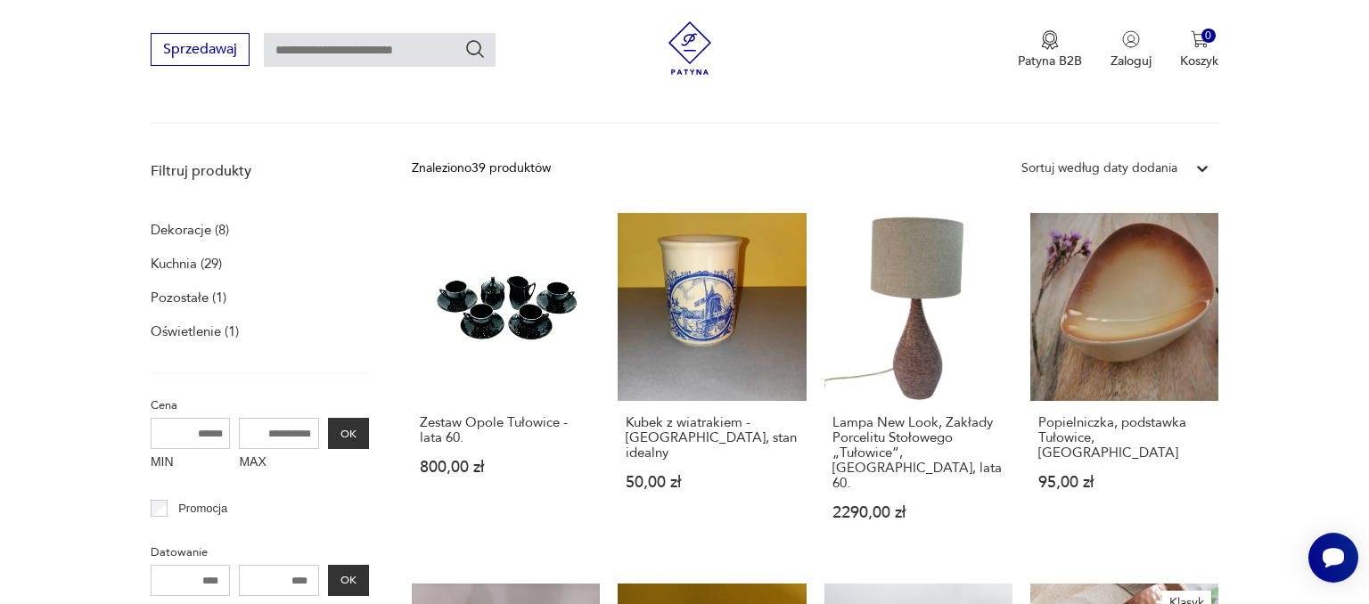
scroll to position [185, 0]
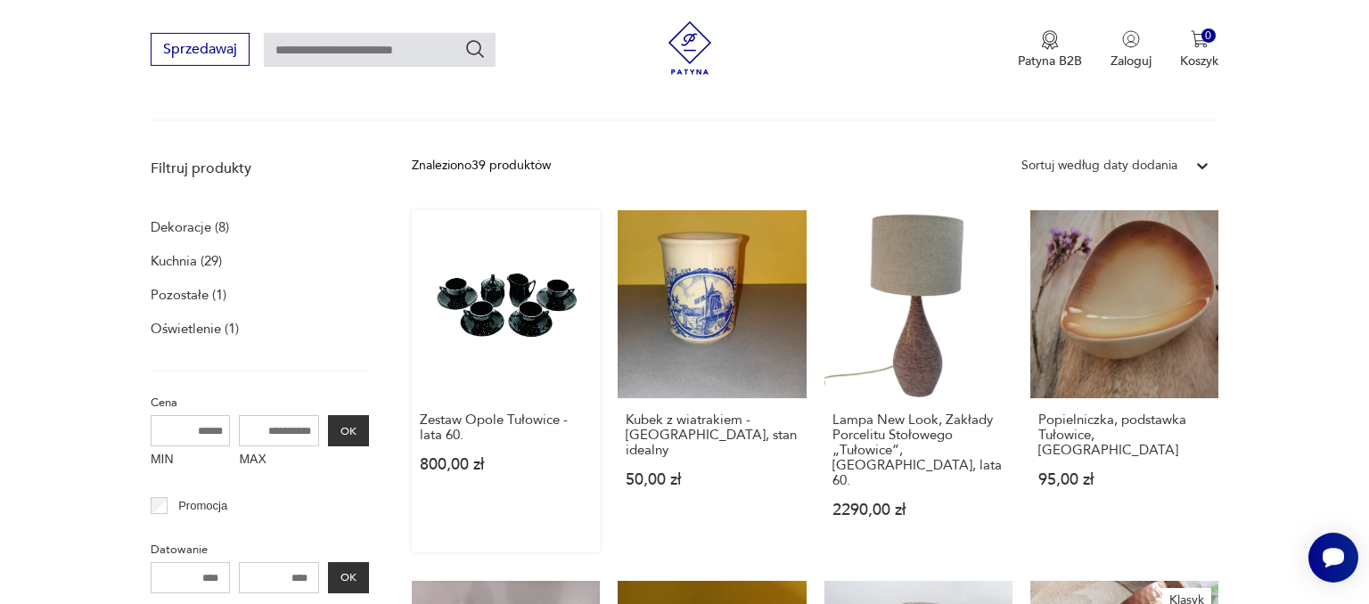
click at [518, 302] on link "Zestaw Opole Tułowice - lata 60. 800,00 zł" at bounding box center [506, 381] width 188 height 342
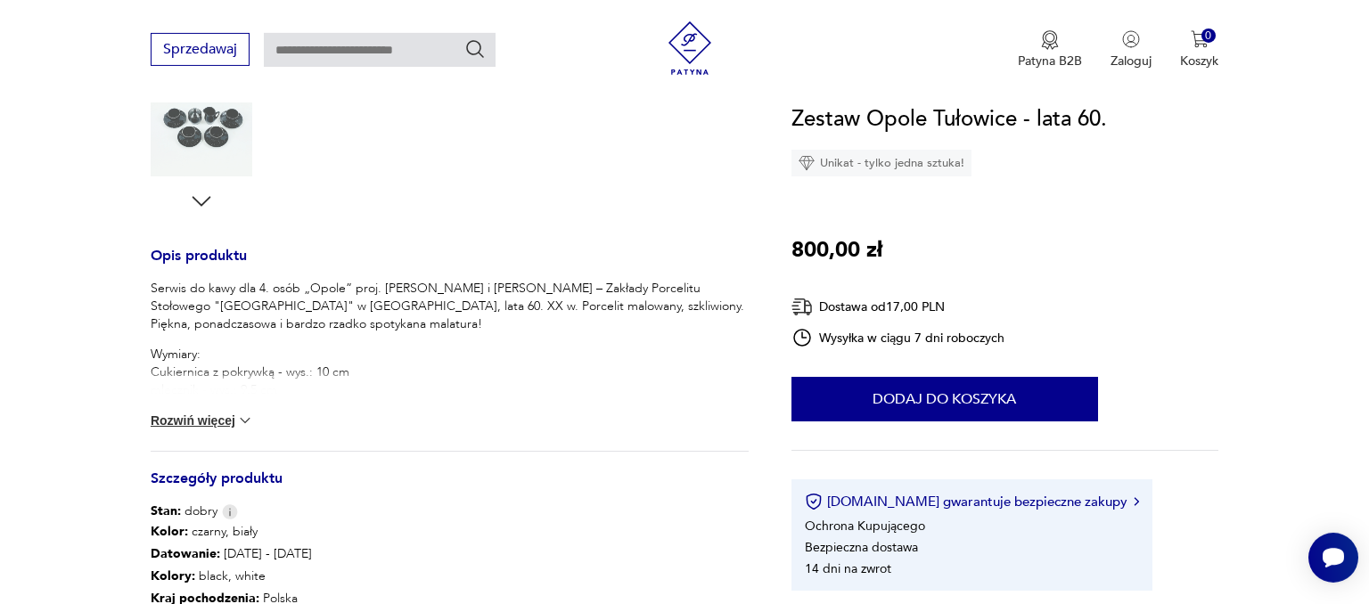
scroll to position [601, 0]
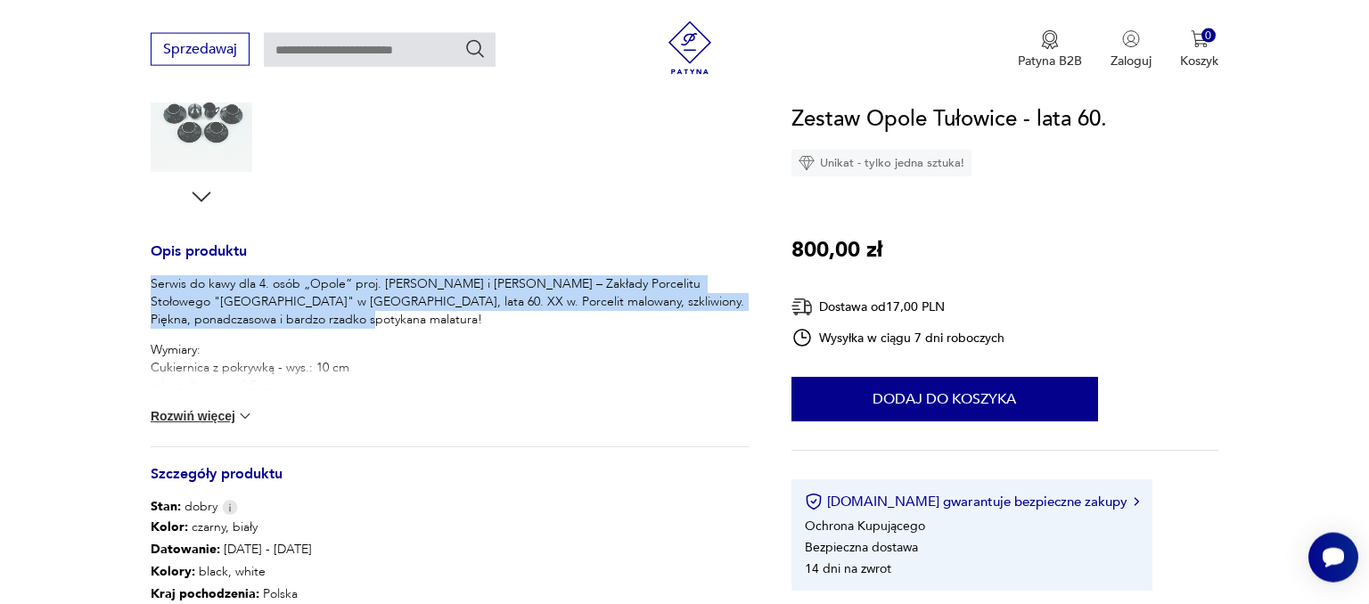
drag, startPoint x: 269, startPoint y: 324, endPoint x: 146, endPoint y: 277, distance: 131.8
click at [151, 277] on div "Serwis do kawy dla 4. osób „Opole” proj. [PERSON_NAME] i [PERSON_NAME] – Zakład…" at bounding box center [450, 332] width 598 height 114
copy p "Serwis do kawy dla 4. osób „Opole” proj. [PERSON_NAME] i [PERSON_NAME] – Zakład…"
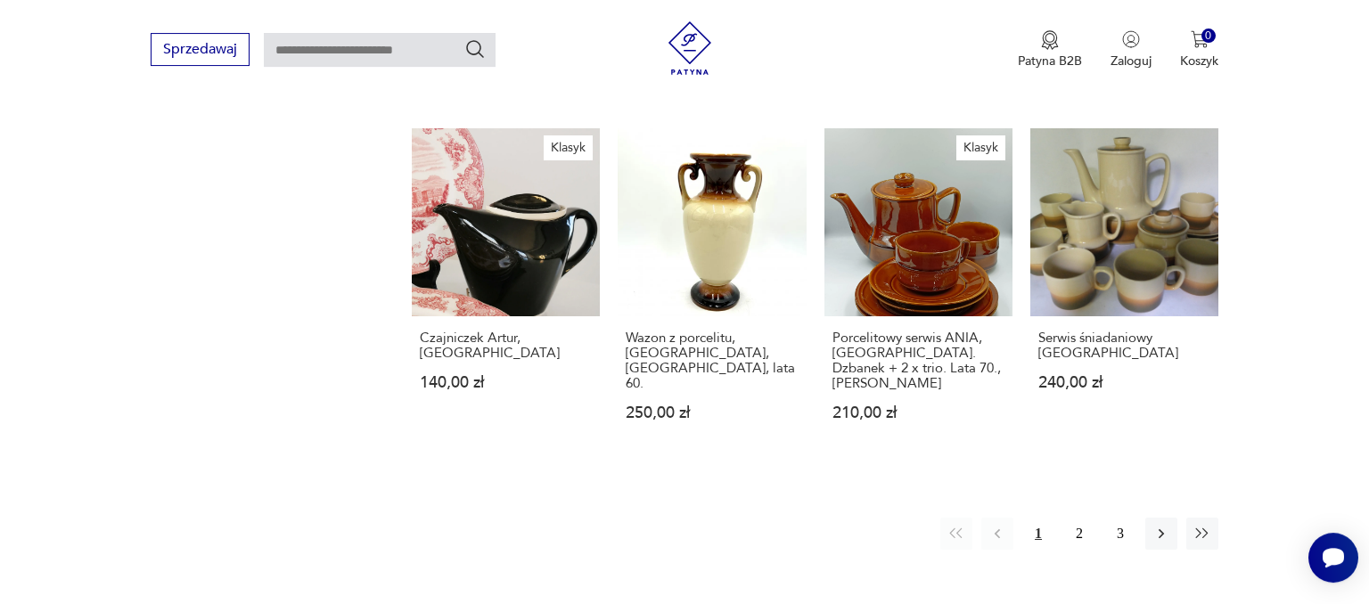
scroll to position [1409, 0]
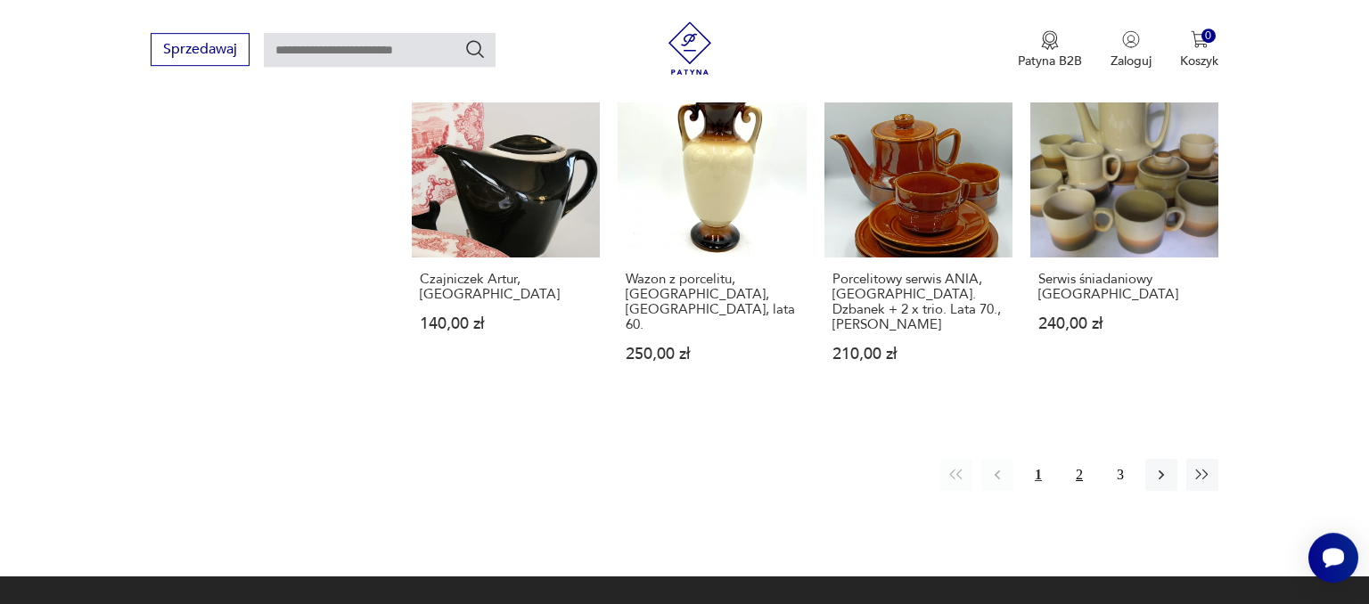
click at [1079, 459] on button "2" at bounding box center [1079, 475] width 32 height 32
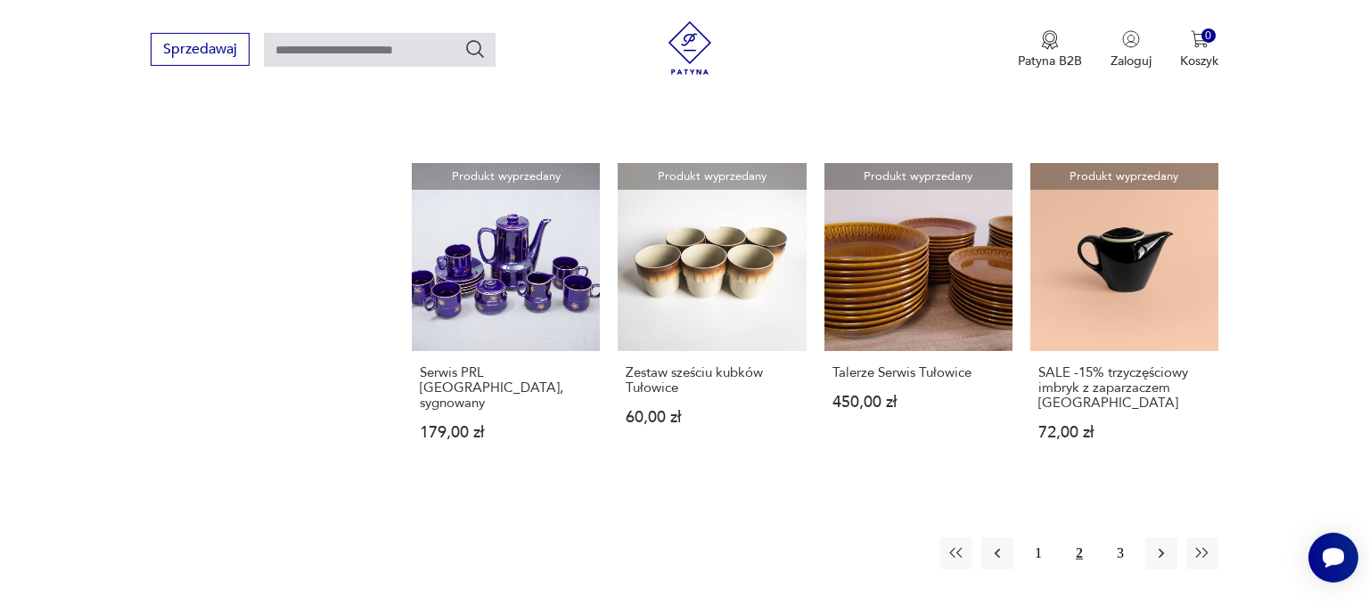
scroll to position [1306, 0]
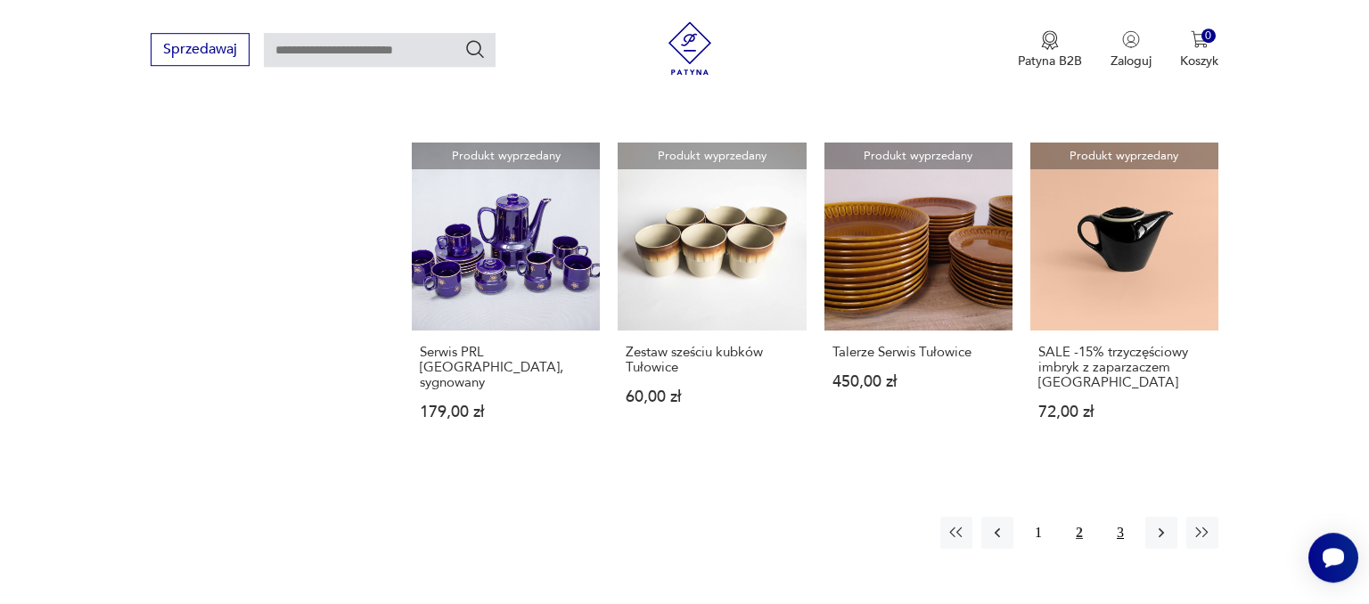
click at [1118, 517] on button "3" at bounding box center [1120, 533] width 32 height 32
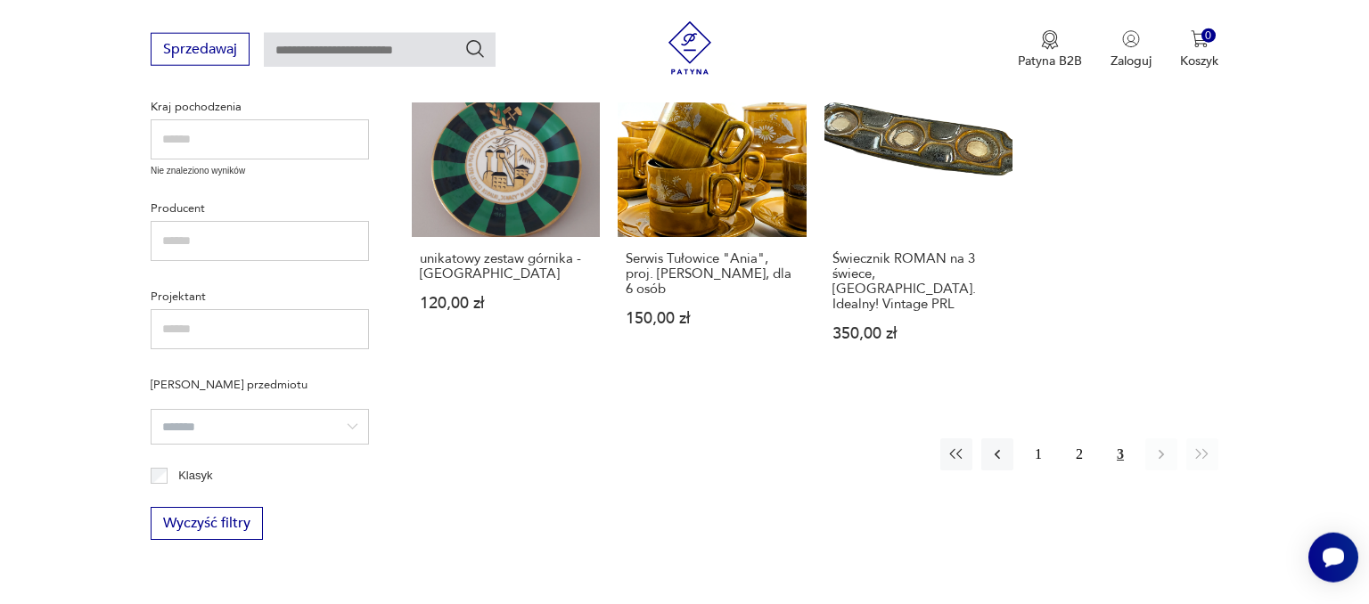
scroll to position [698, 0]
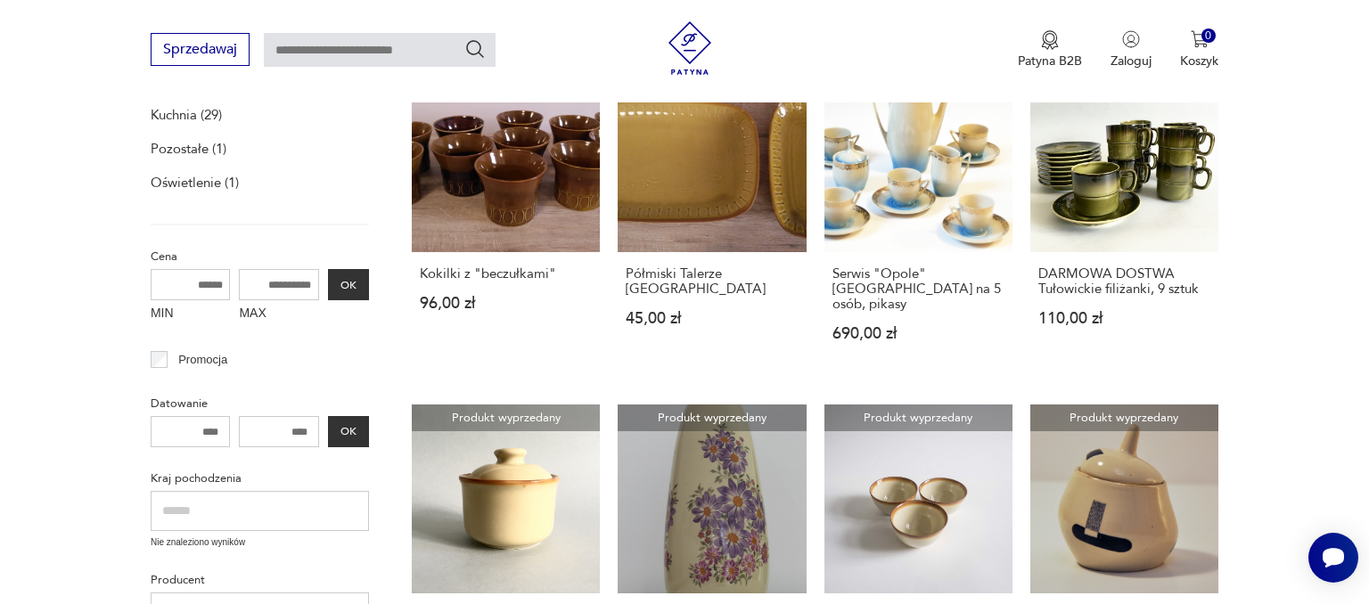
scroll to position [1825, 0]
